Goal: Task Accomplishment & Management: Complete application form

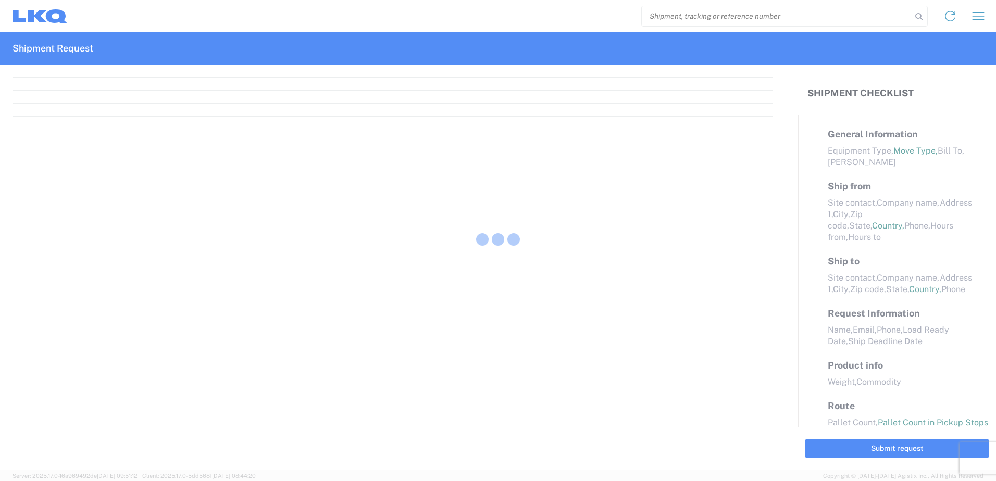
select select "FULL"
select select "LBS"
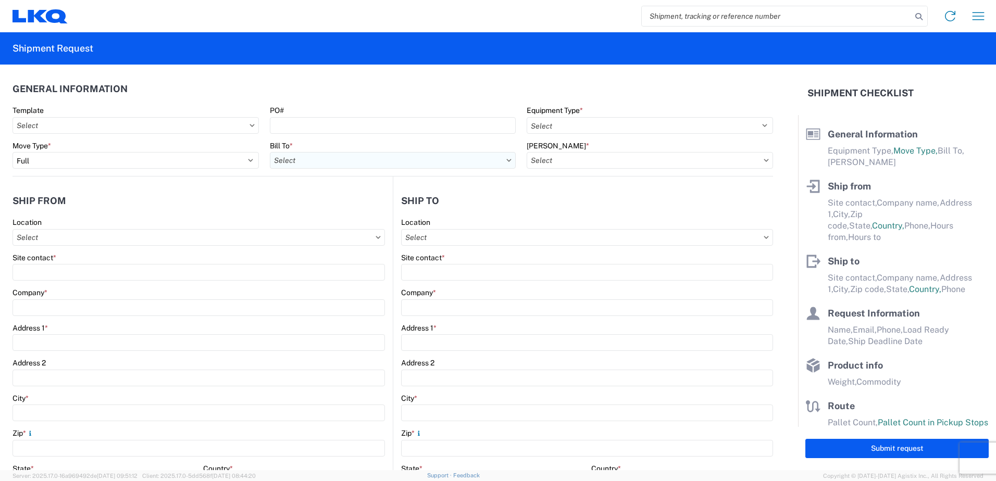
click at [334, 162] on input "Bill To *" at bounding box center [393, 160] width 246 height 17
type input "1760"
click at [352, 205] on div "1760 - LKQ Best Core" at bounding box center [361, 206] width 182 height 17
type input "1760 - LKQ Best Core"
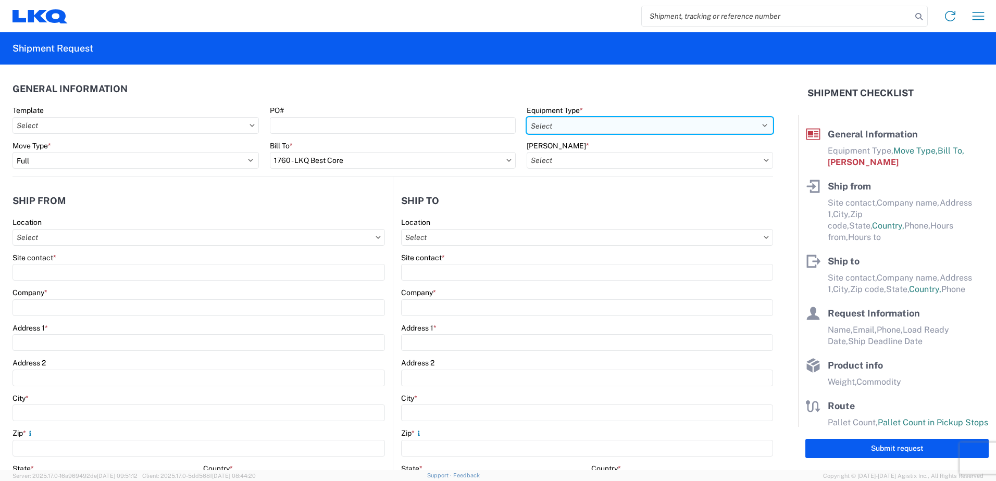
click at [758, 126] on select "Select 53’ Dry Van Flatbed Dropdeck (van) Lowboy (flatbed) Rail" at bounding box center [650, 125] width 246 height 17
select select "BCAR"
click at [527, 117] on select "Select 53’ Dry Van Flatbed Dropdeck (van) Lowboy (flatbed) Rail" at bounding box center [650, 125] width 246 height 17
click at [764, 161] on icon at bounding box center [766, 160] width 5 height 3
click at [764, 159] on icon at bounding box center [766, 160] width 5 height 3
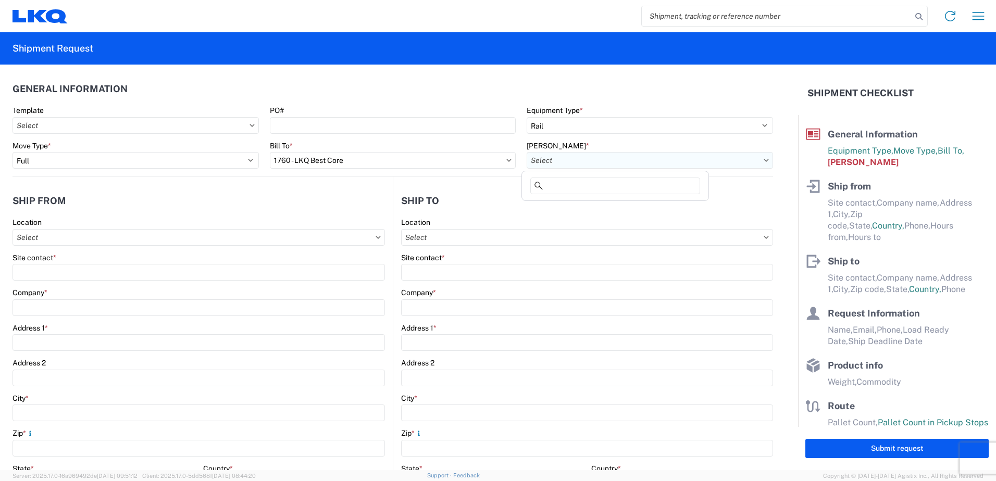
click at [630, 164] on input "[PERSON_NAME] *" at bounding box center [650, 160] width 246 height 17
click at [641, 222] on div "1760-6300-66000-0000 - 1760 Freight Out" at bounding box center [615, 223] width 182 height 17
type input "1760-6300-66000-0000 - 1760 Freight Out"
click at [61, 239] on input "Location" at bounding box center [198, 237] width 372 height 17
type input "1760"
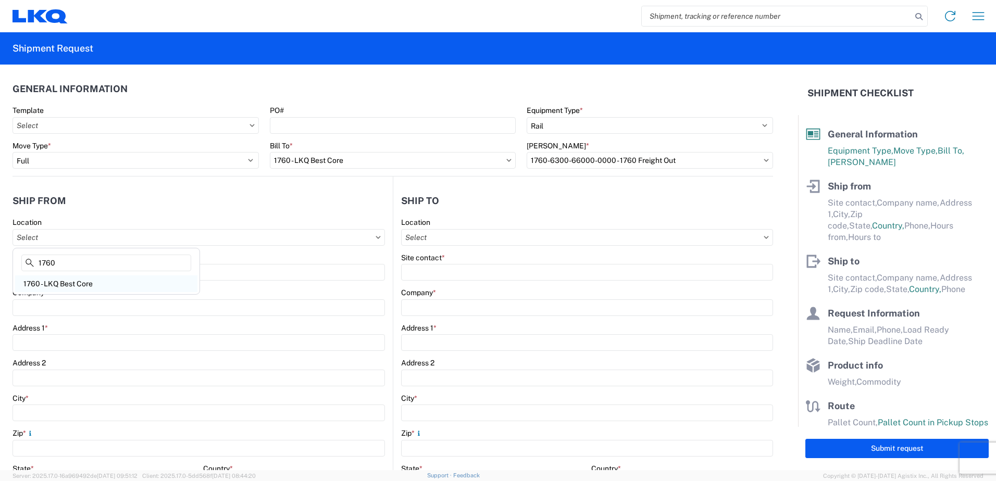
click at [59, 284] on div "1760 - LKQ Best Core" at bounding box center [106, 284] width 182 height 17
type input "1760 - LKQ Best Core"
type input "LKQ Corporation"
type input "[STREET_ADDRESS]"
type input "[GEOGRAPHIC_DATA]"
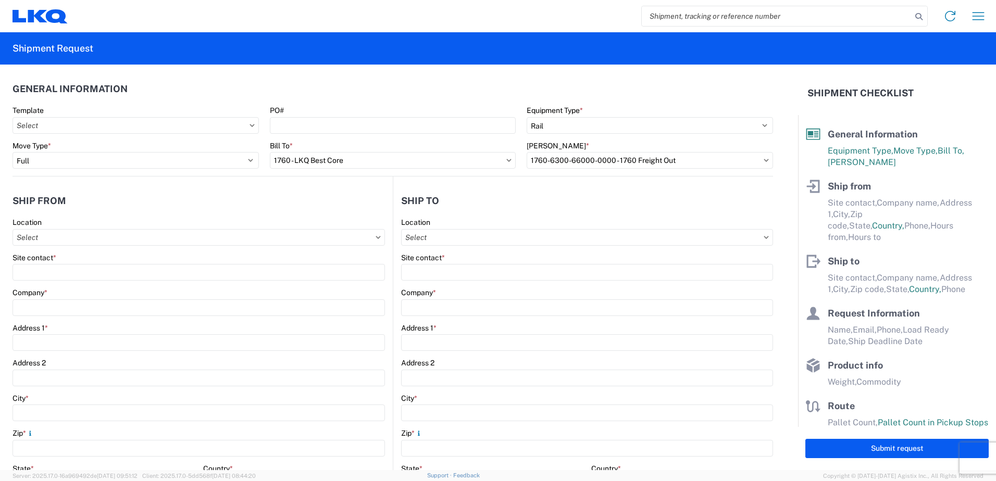
type input "77038"
select select "[GEOGRAPHIC_DATA]"
select select "US"
type input "[PHONE_NUMBER]"
type input "06:00"
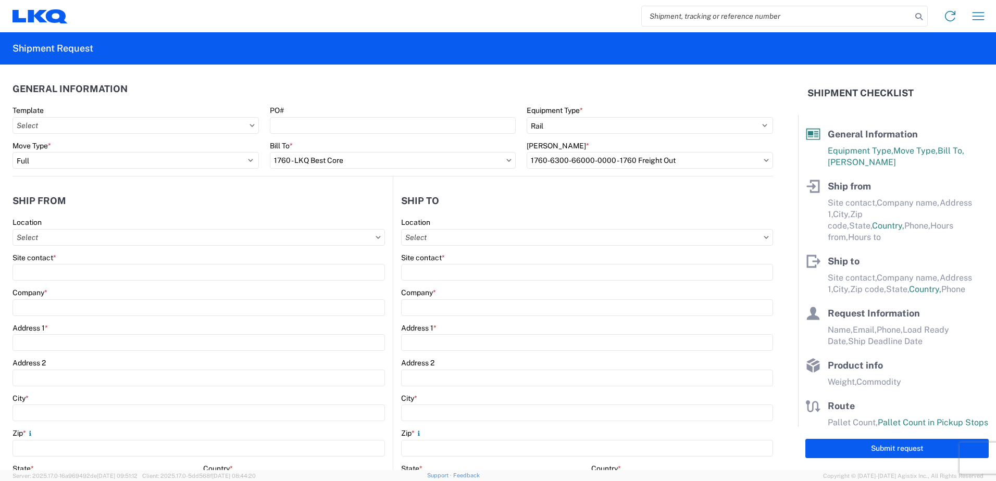
type input "14:30"
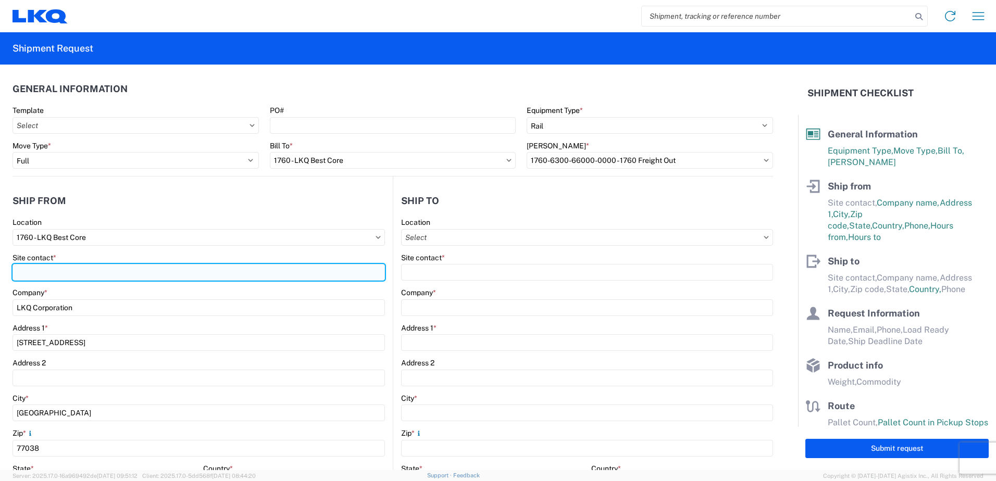
click at [43, 272] on input "Site contact *" at bounding box center [198, 272] width 372 height 17
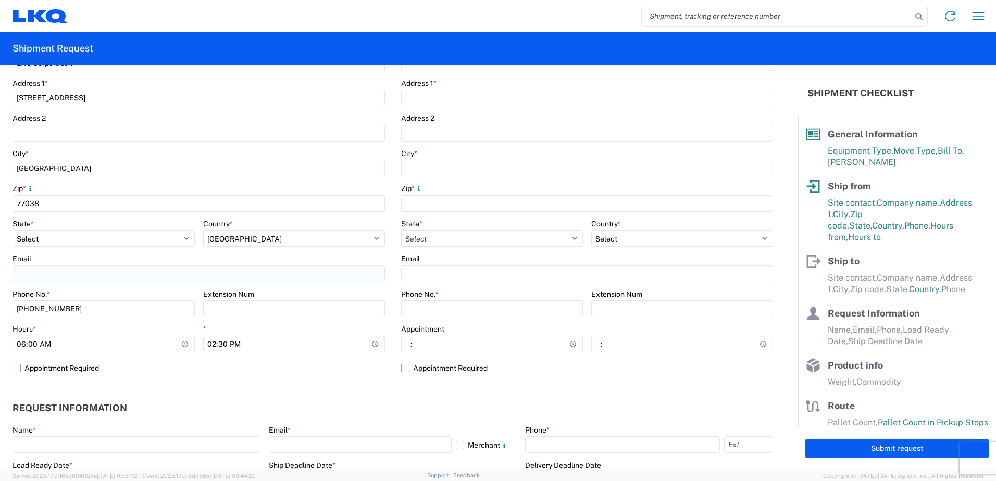
scroll to position [312, 0]
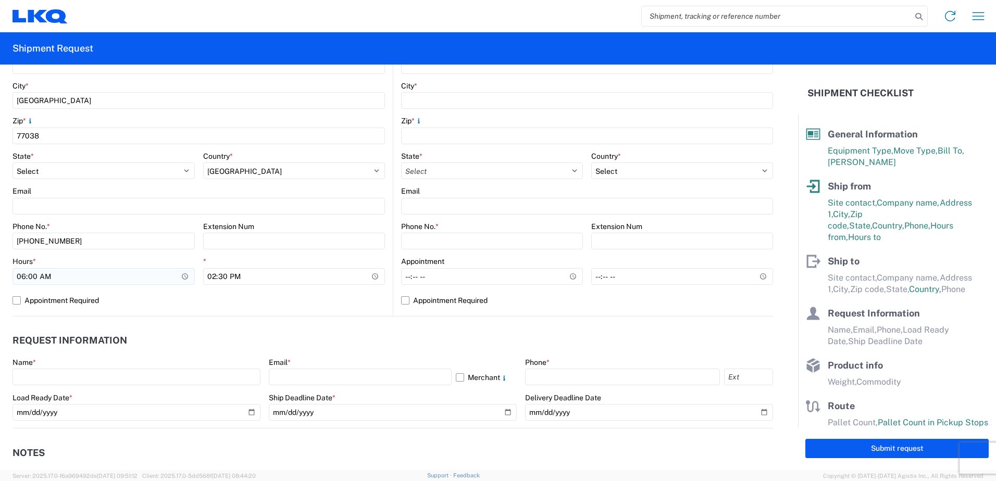
type input "rafaelj"
click at [23, 277] on input "06:00" at bounding box center [103, 276] width 182 height 17
type input "07:00"
click at [212, 274] on input "14:30" at bounding box center [294, 276] width 182 height 17
type input "12:30"
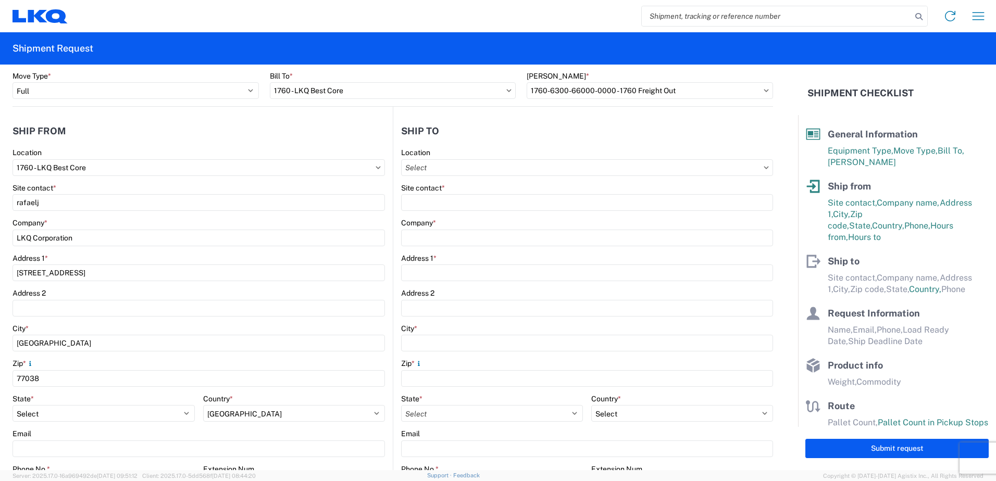
scroll to position [52, 0]
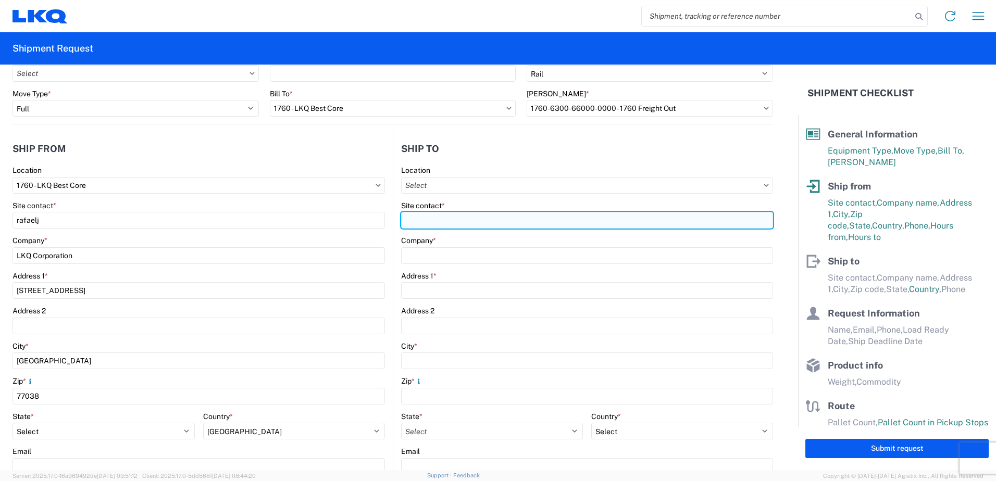
click at [426, 217] on input "Site contact *" at bounding box center [587, 220] width 372 height 17
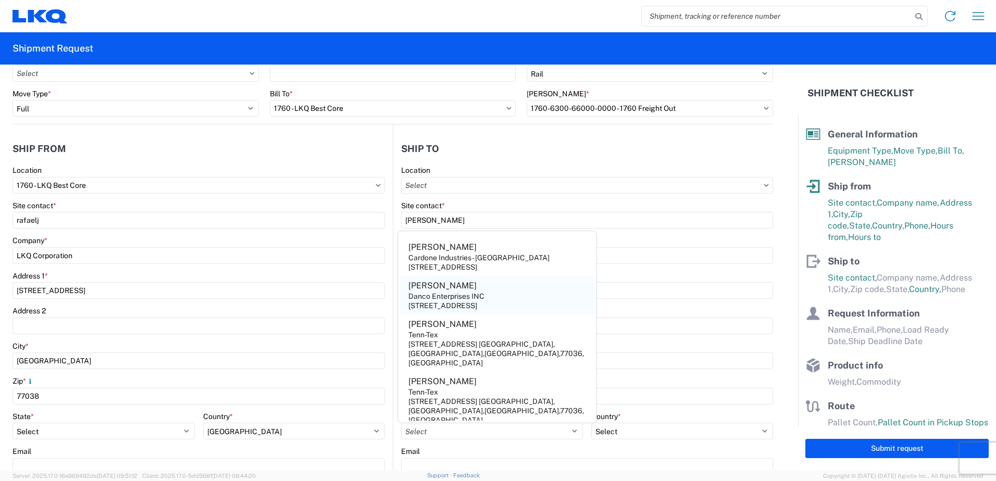
click at [436, 290] on div "[PERSON_NAME]" at bounding box center [442, 285] width 68 height 11
type input "[PERSON_NAME]"
type input "Danco Enterprises INC"
type input "[STREET_ADDRESS]"
type input "[GEOGRAPHIC_DATA]"
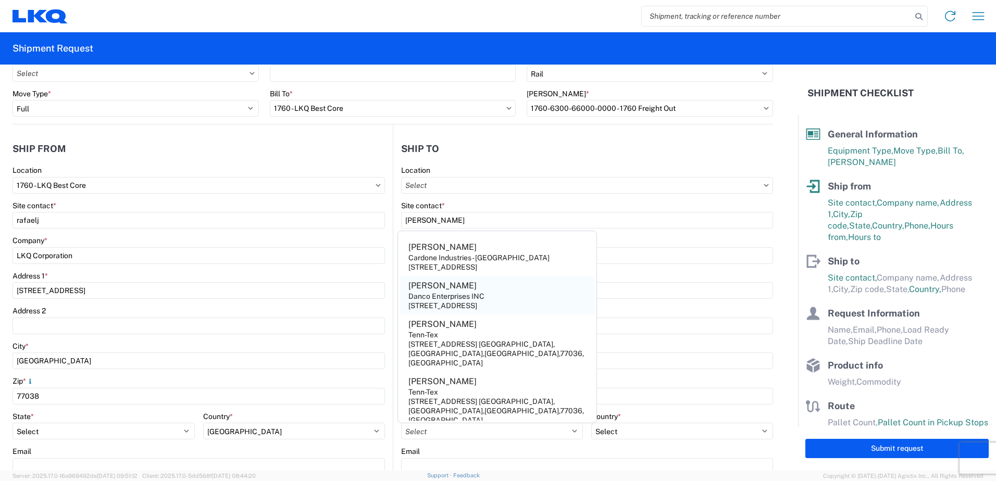
type input "92507"
select select "CA"
select select "US"
type input "[EMAIL_ADDRESS][DOMAIN_NAME]"
type input "[PHONE_NUMBER]"
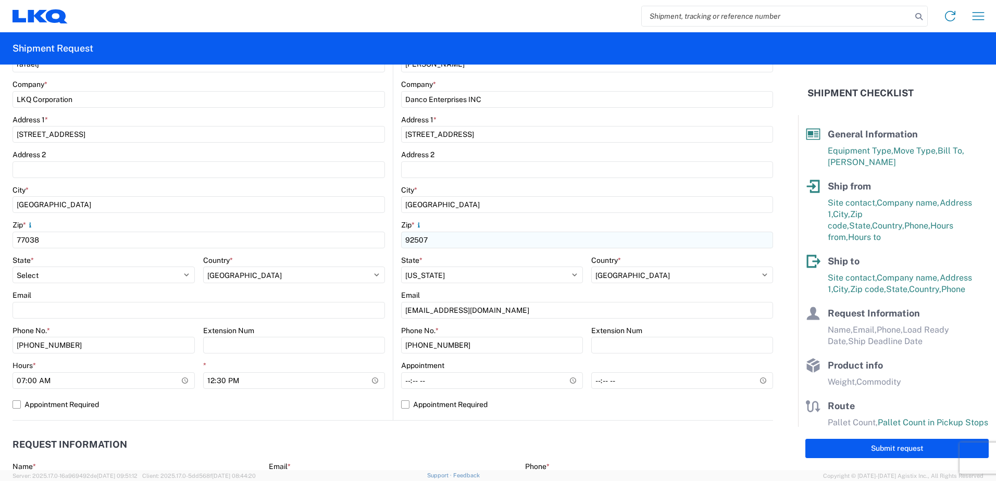
scroll to position [365, 0]
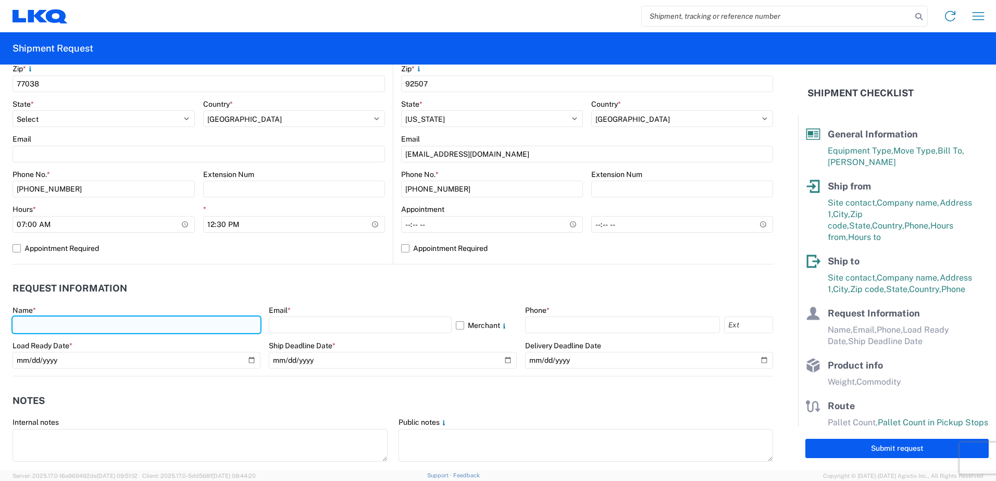
click at [37, 324] on input "text" at bounding box center [136, 325] width 248 height 17
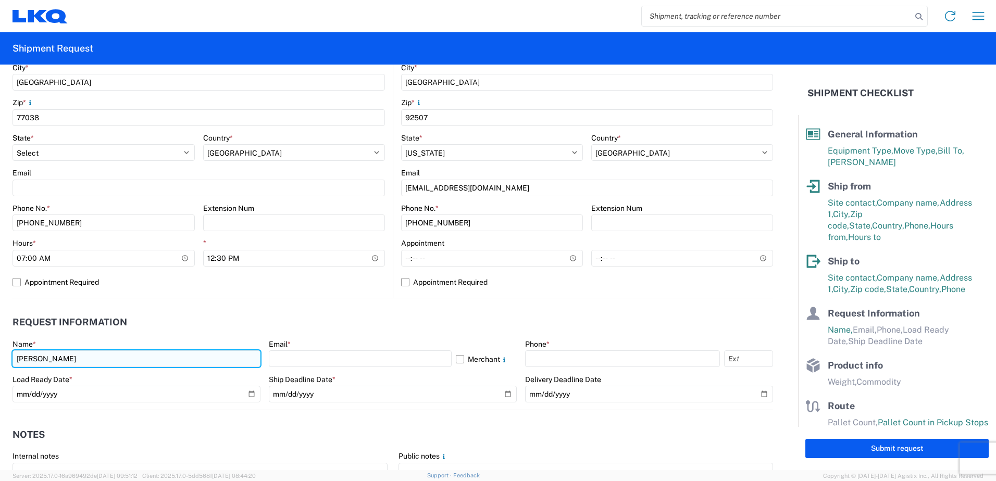
scroll to position [312, 0]
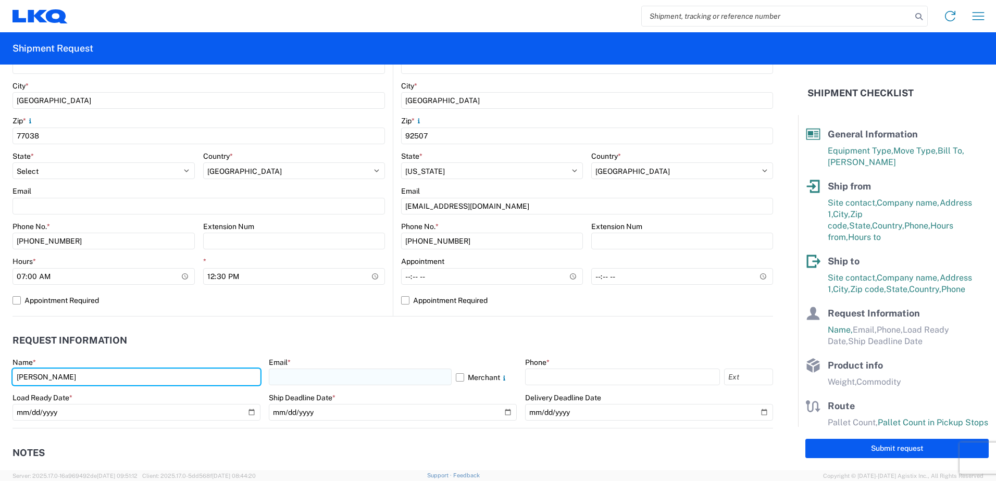
type input "[PERSON_NAME]"
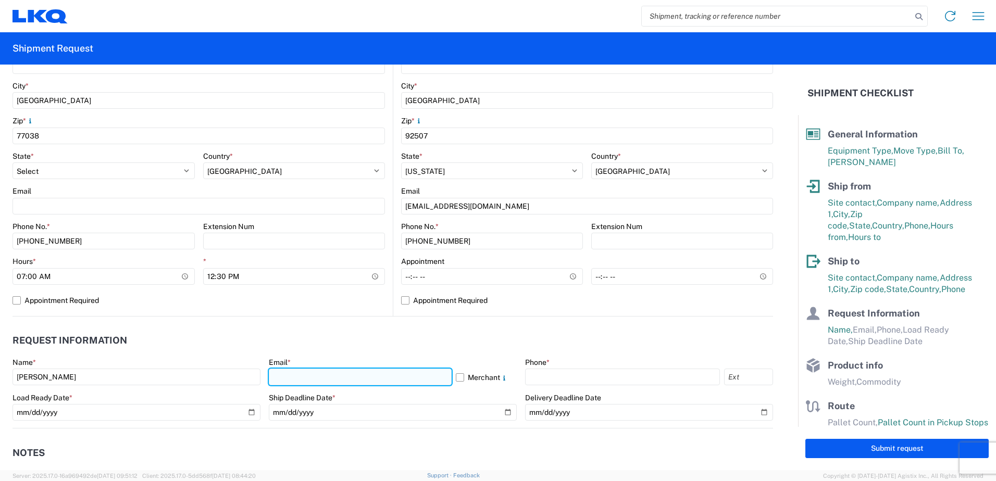
click at [308, 378] on input "text" at bounding box center [360, 377] width 183 height 17
type input "[EMAIL_ADDRESS][DOMAIN_NAME]"
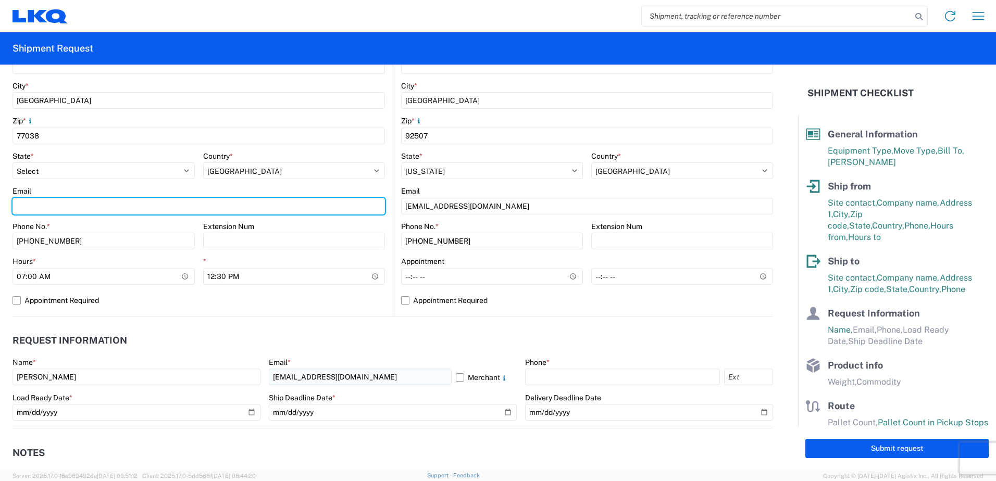
type input "[EMAIL_ADDRESS][DOMAIN_NAME]"
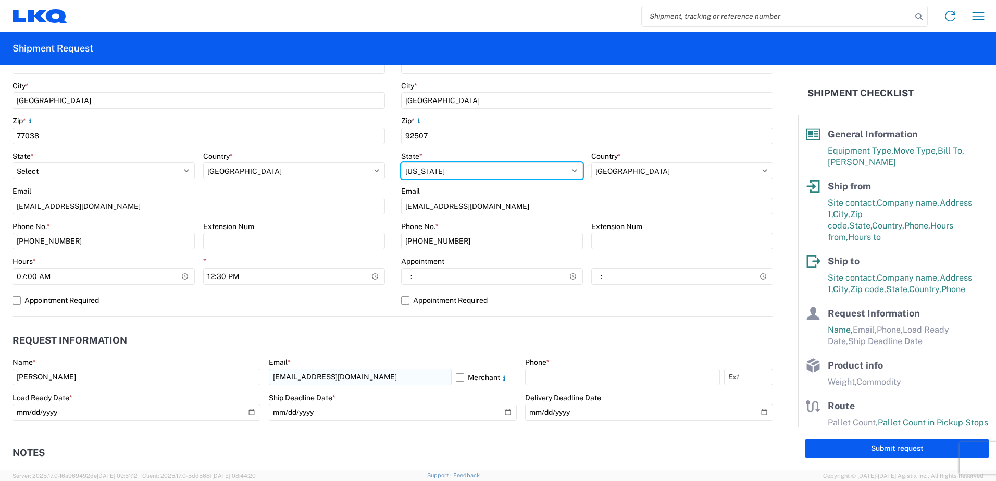
select select "[GEOGRAPHIC_DATA]"
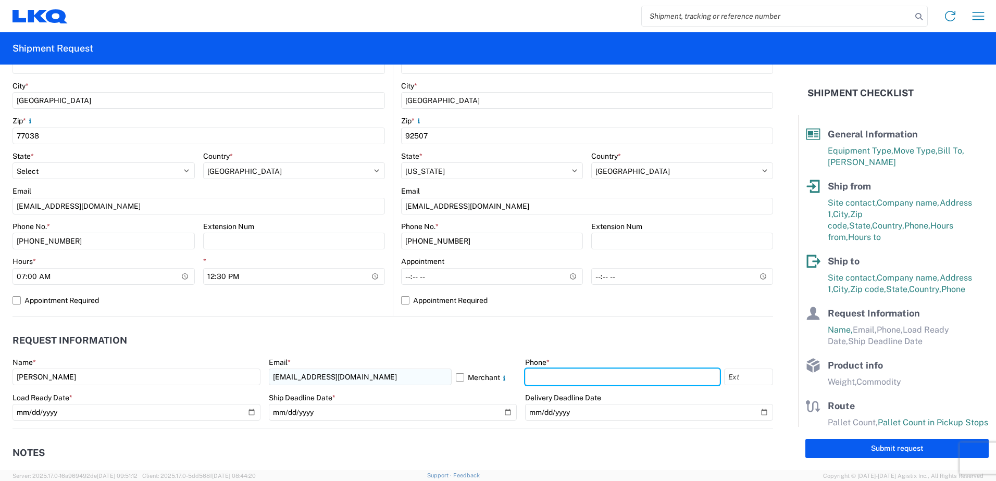
type input "2818861028"
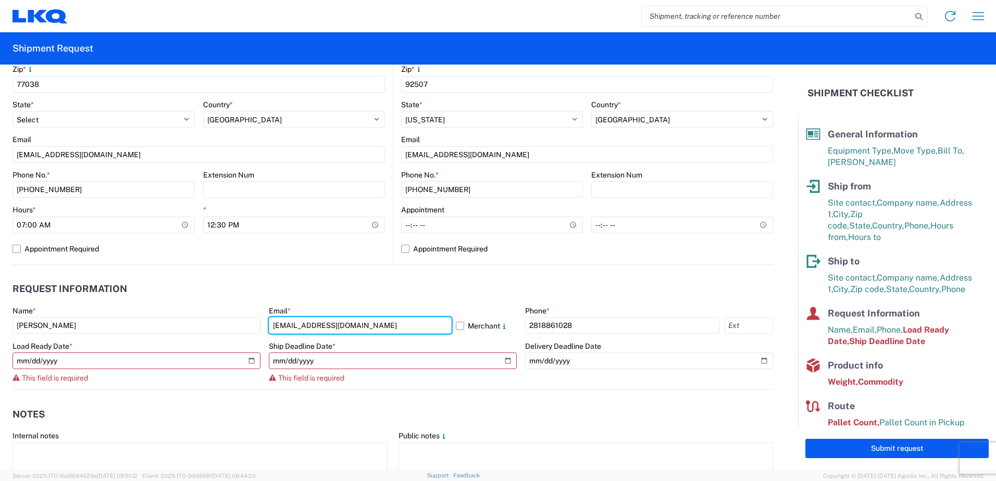
scroll to position [365, 0]
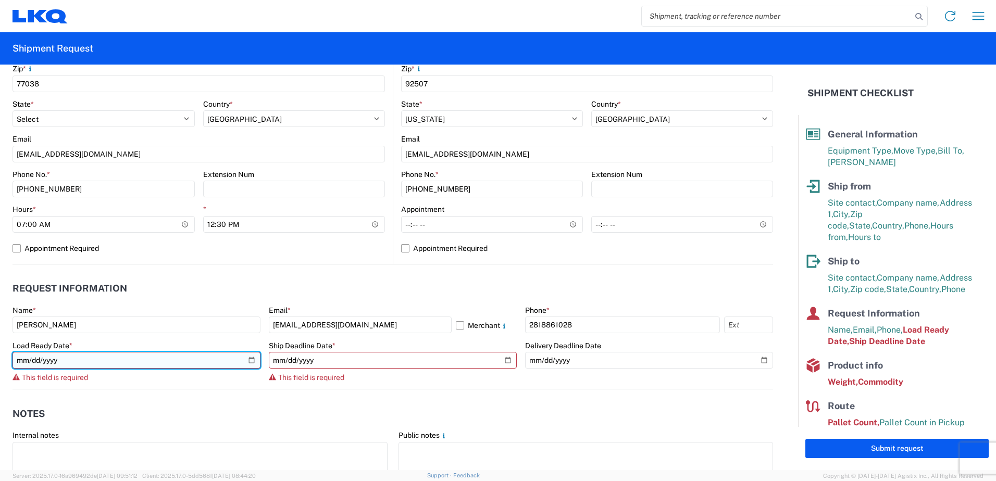
click at [251, 362] on input "date" at bounding box center [136, 360] width 248 height 17
type input "[DATE]"
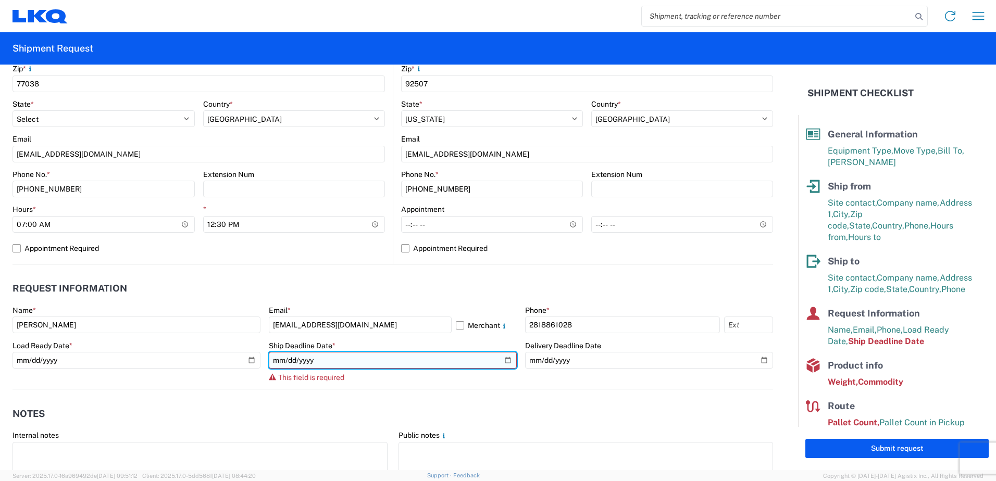
click at [502, 362] on input "date" at bounding box center [393, 360] width 248 height 17
type input "[DATE]"
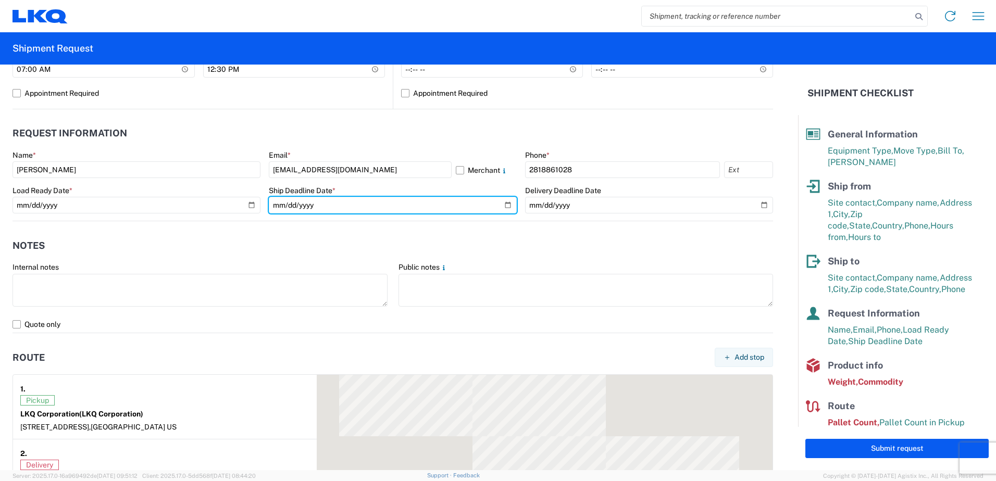
scroll to position [521, 0]
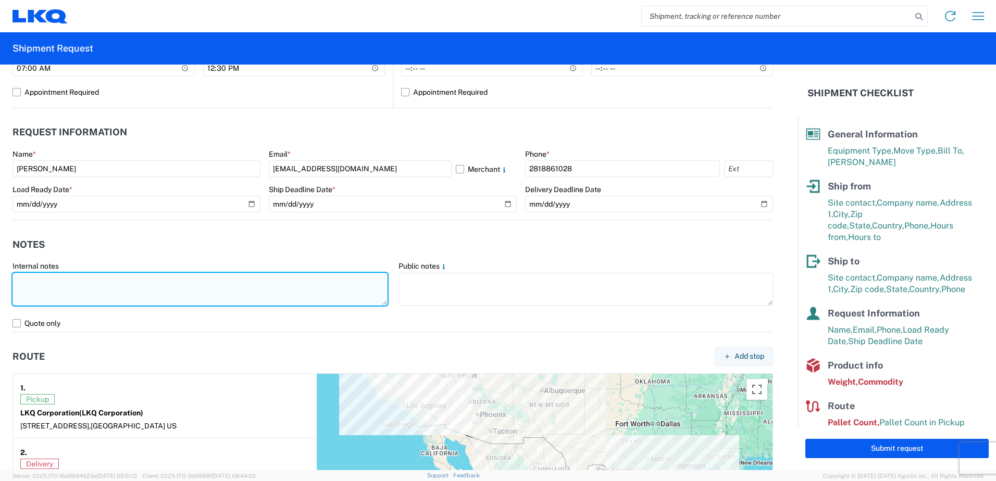
click at [76, 288] on textarea at bounding box center [199, 289] width 375 height 33
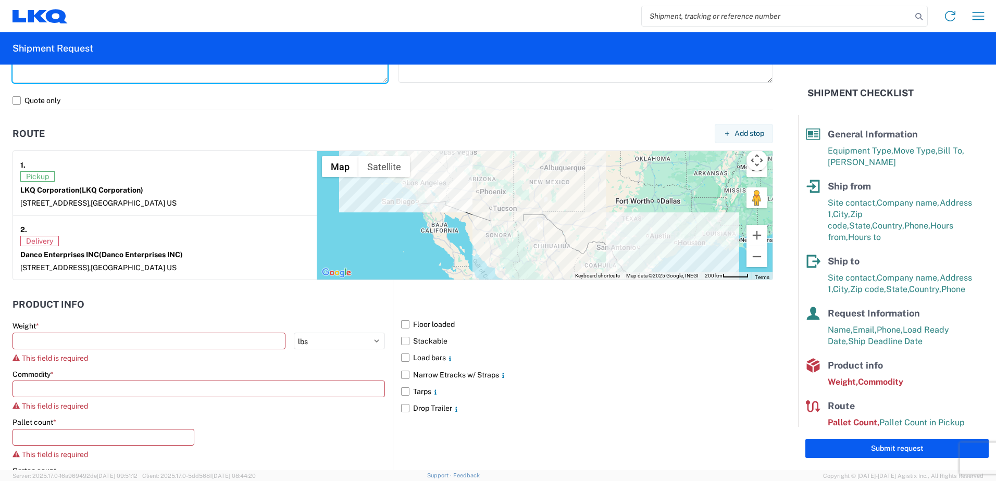
scroll to position [781, 0]
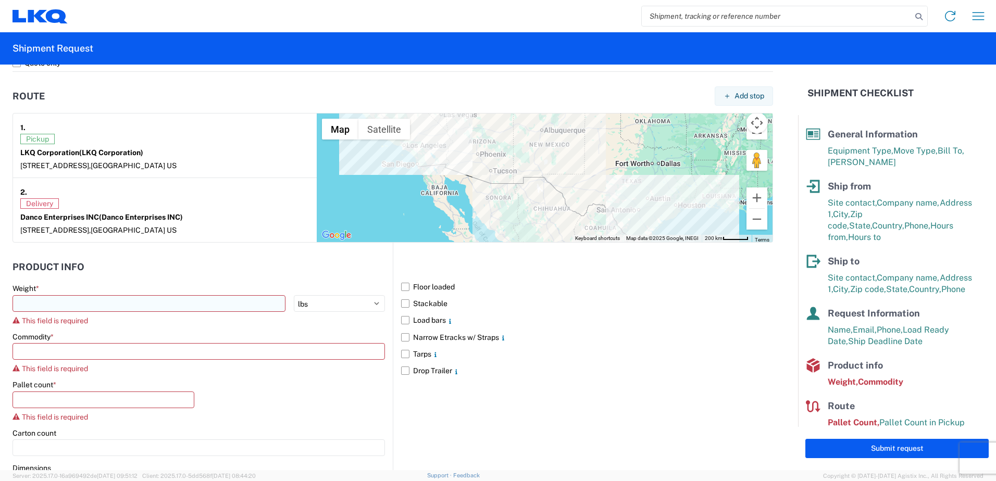
type textarea "load is going over the rail via [PERSON_NAME]"
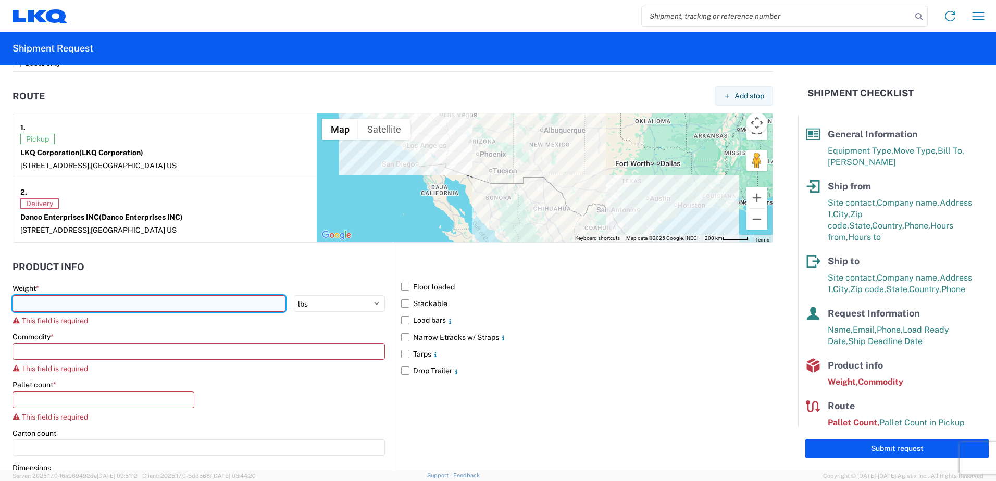
click at [33, 304] on input "number" at bounding box center [148, 303] width 273 height 17
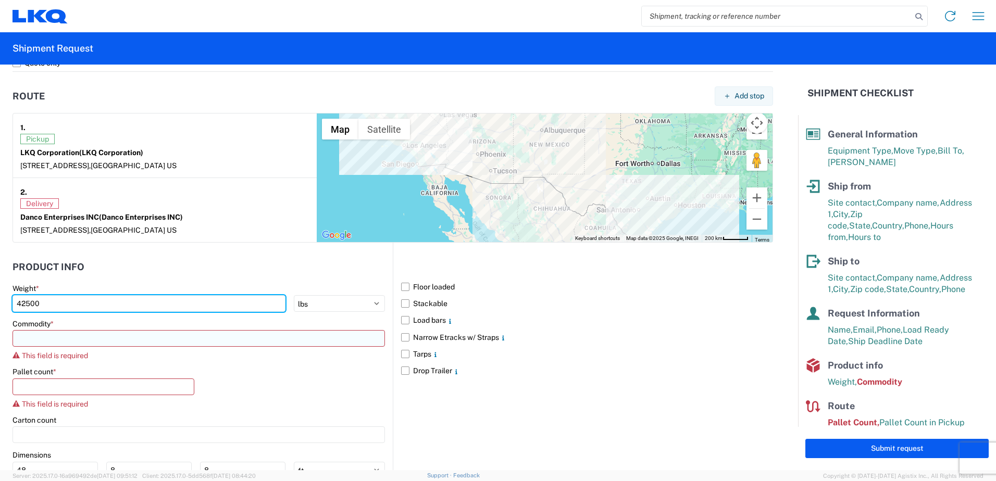
type input "42500"
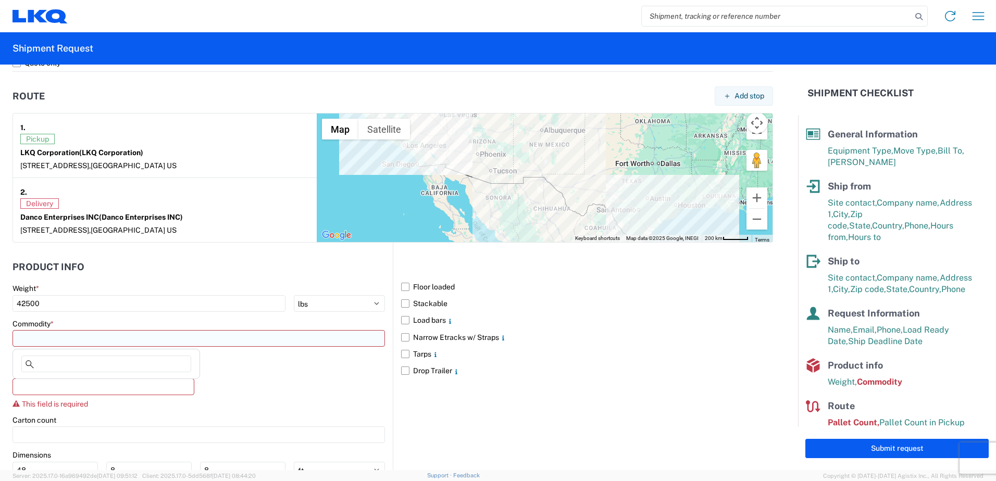
click at [62, 340] on input at bounding box center [198, 338] width 372 height 17
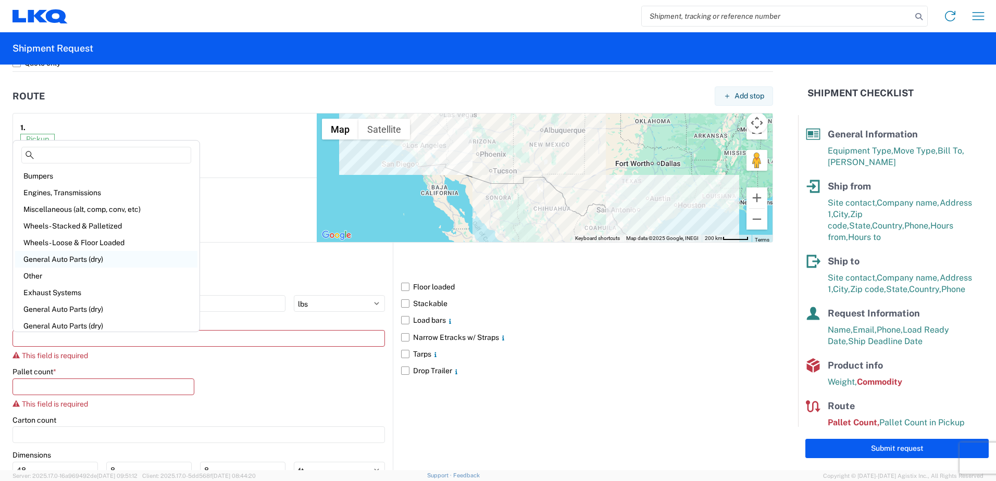
click at [75, 258] on div "General Auto Parts (dry)" at bounding box center [106, 259] width 182 height 17
type input "General Auto Parts (dry)"
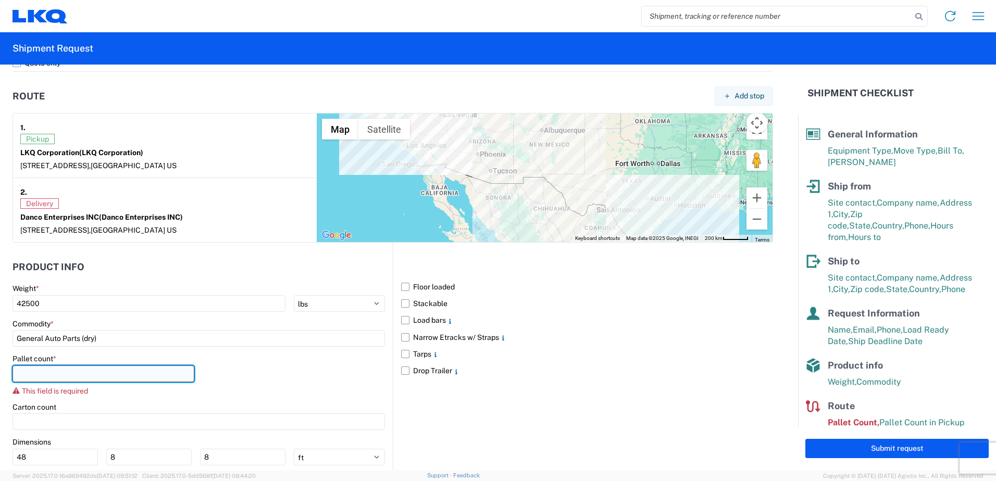
click at [46, 371] on input "number" at bounding box center [103, 374] width 182 height 17
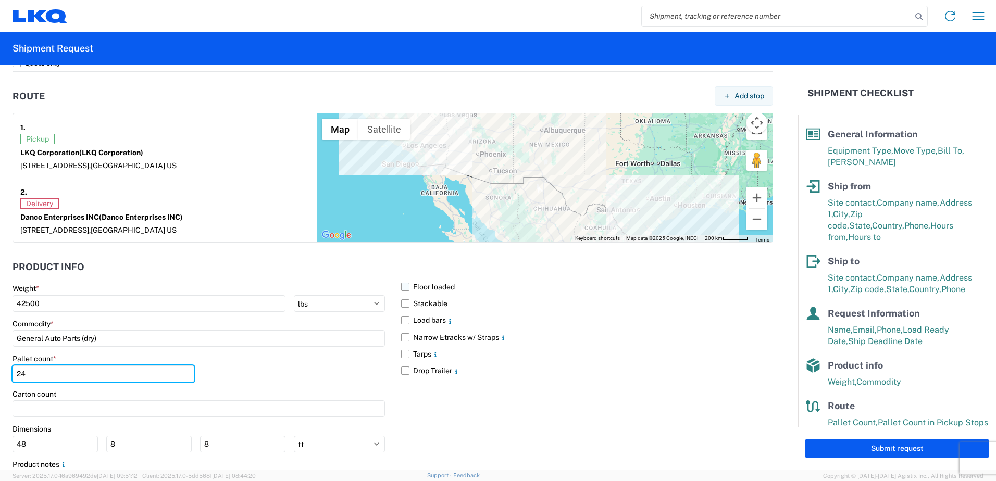
type input "24"
click at [432, 288] on label "Floor loaded" at bounding box center [587, 287] width 372 height 17
click at [0, 0] on input "Floor loaded" at bounding box center [0, 0] width 0 height 0
click at [426, 305] on label "Stackable" at bounding box center [587, 303] width 372 height 17
click at [0, 0] on input "Stackable" at bounding box center [0, 0] width 0 height 0
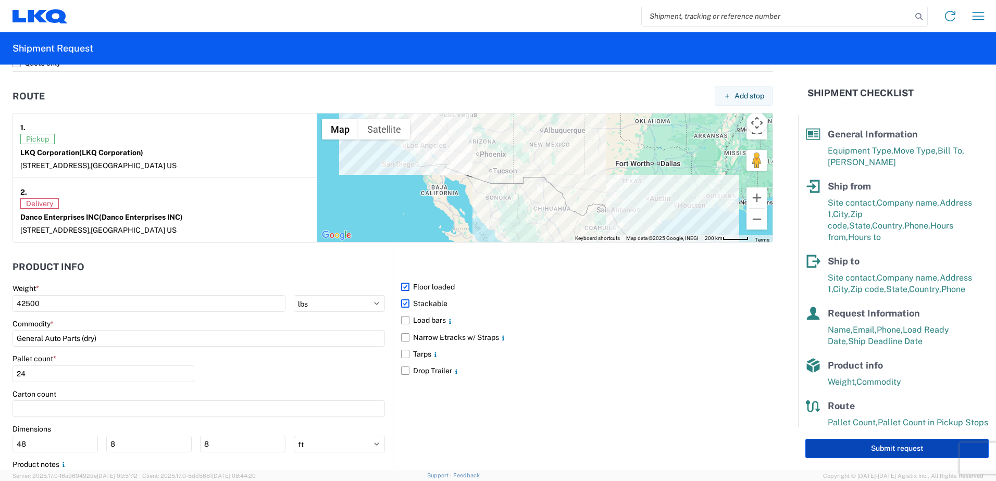
click at [881, 452] on button "Submit request" at bounding box center [896, 448] width 183 height 19
select select "US"
